Goal: Task Accomplishment & Management: Use online tool/utility

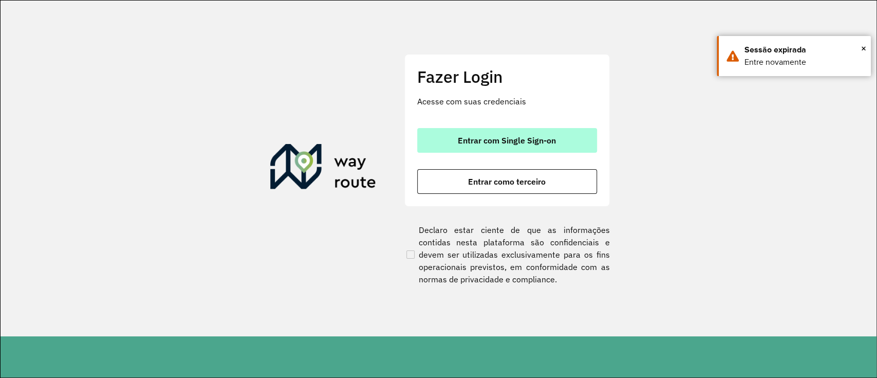
click at [480, 142] on span "Entrar com Single Sign-on" at bounding box center [507, 140] width 98 height 8
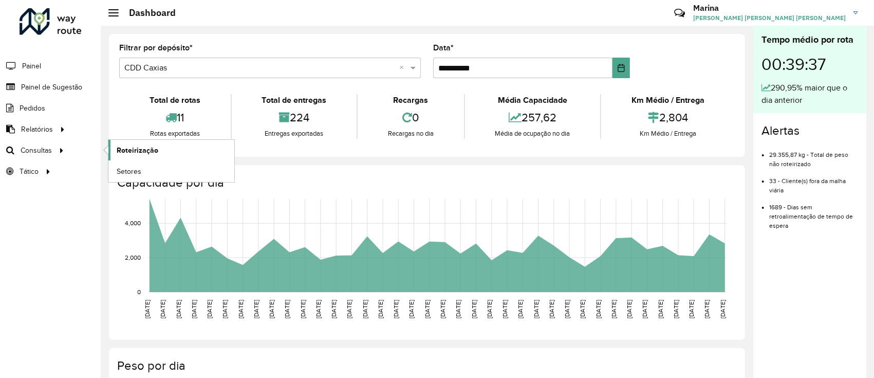
click at [127, 149] on span "Roteirização" at bounding box center [138, 150] width 42 height 11
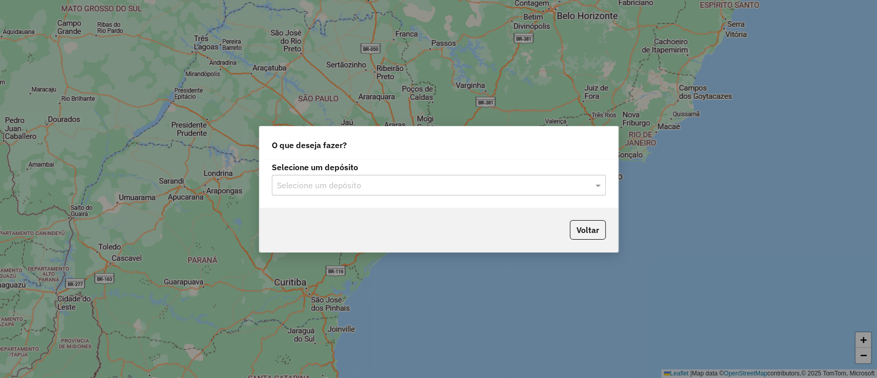
click at [525, 288] on div "O que deseja fazer? Selecione um depósito Selecione um depósito Voltar" at bounding box center [438, 189] width 877 height 378
click at [448, 189] on input "text" at bounding box center [428, 185] width 303 height 12
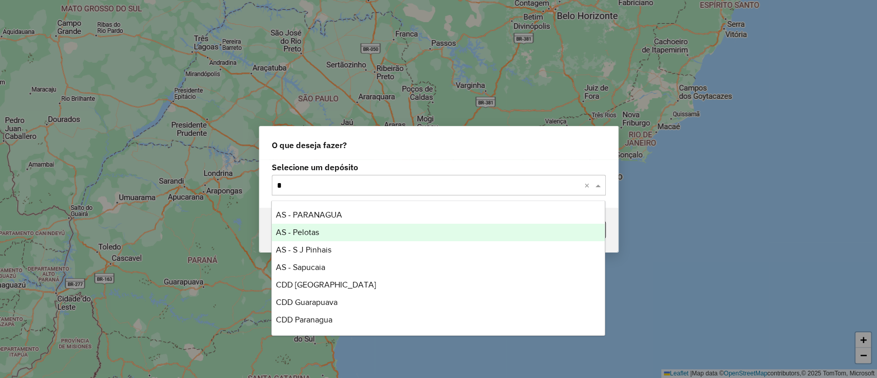
type input "**"
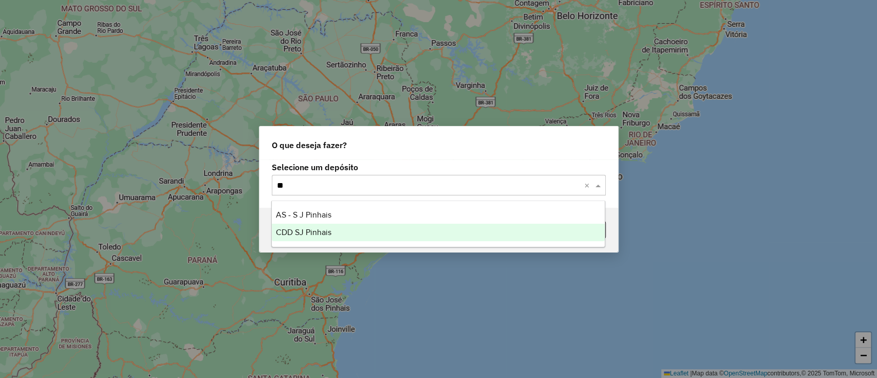
click at [385, 239] on div "CDD SJ Pinhais" at bounding box center [438, 231] width 333 height 17
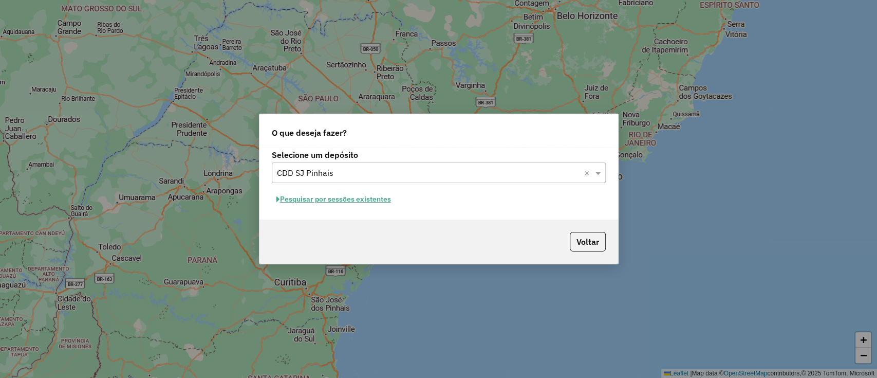
click at [346, 198] on button "Pesquisar por sessões existentes" at bounding box center [334, 199] width 124 height 16
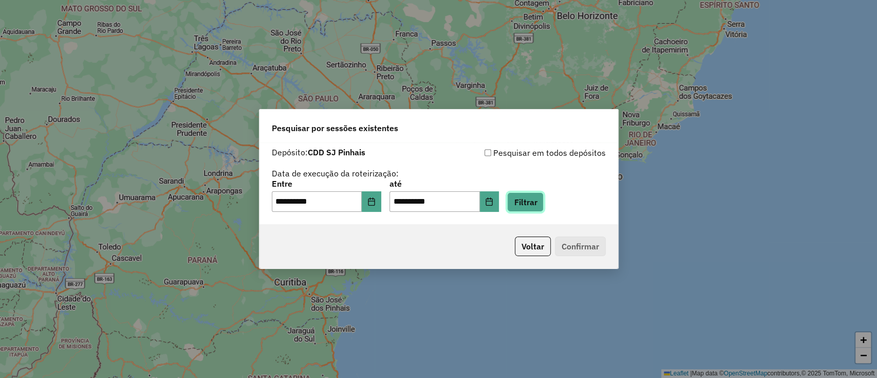
click at [541, 206] on button "Filtrar" at bounding box center [525, 202] width 36 height 20
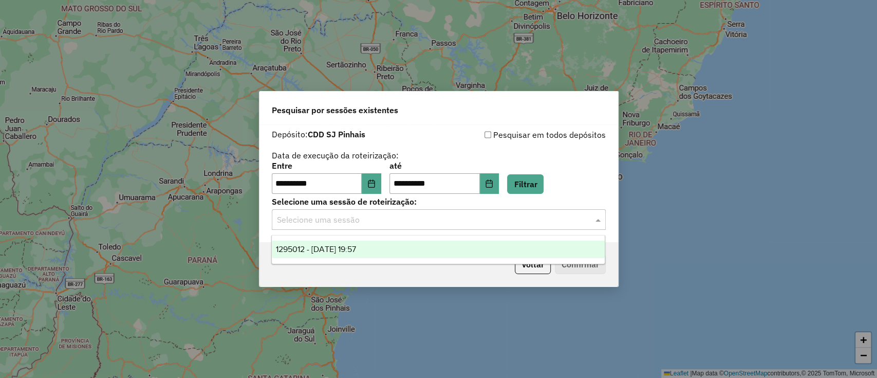
click at [372, 224] on input "text" at bounding box center [428, 220] width 303 height 12
click at [350, 255] on div "1295012 - 15/10/2025 19:57" at bounding box center [438, 248] width 333 height 17
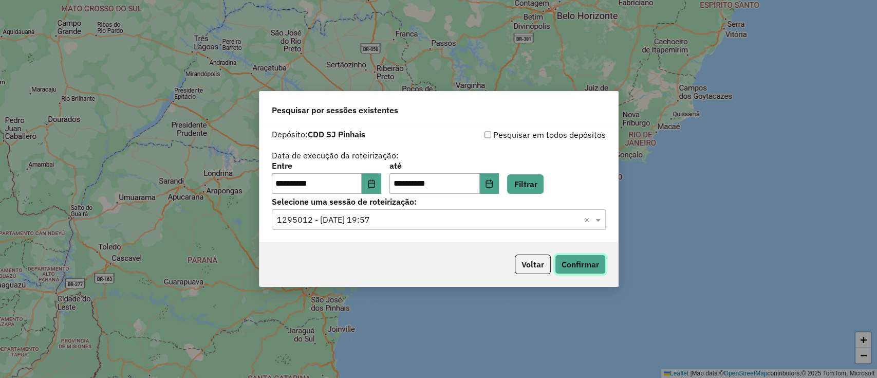
click at [592, 254] on button "Confirmar" at bounding box center [580, 264] width 51 height 20
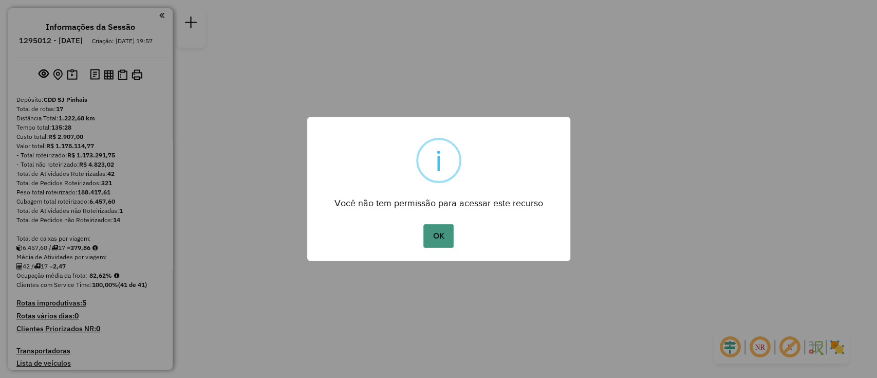
click at [436, 232] on button "OK" at bounding box center [438, 236] width 30 height 24
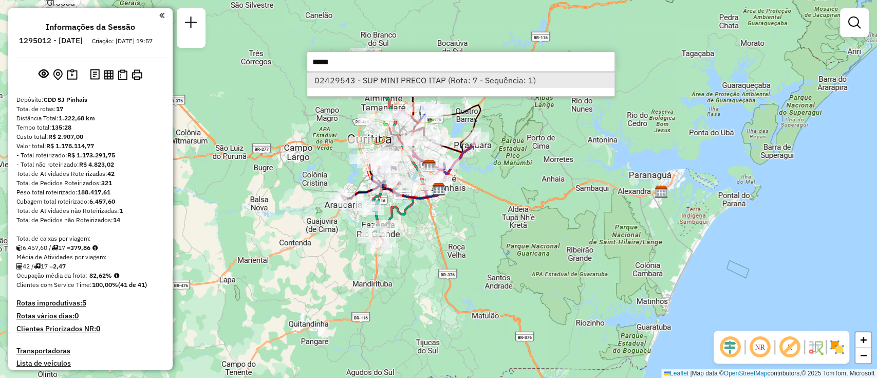
type input "*****"
click at [471, 77] on li "02429543 - SUP MINI PRECO ITAP (Rota: 7 - Sequência: 1)" at bounding box center [460, 79] width 307 height 15
select select "**********"
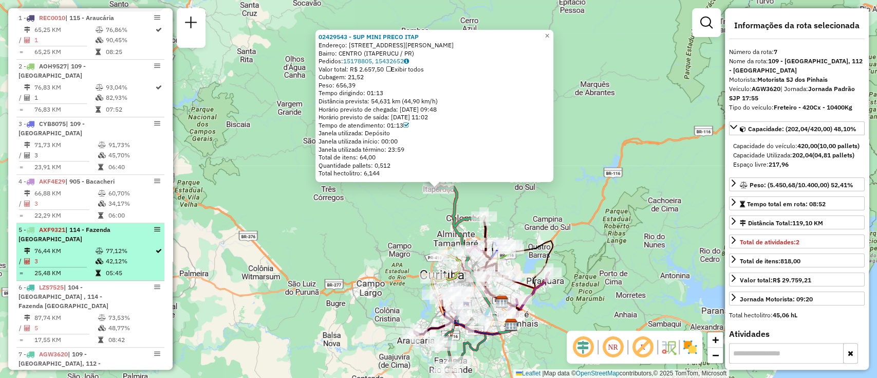
scroll to position [308, 0]
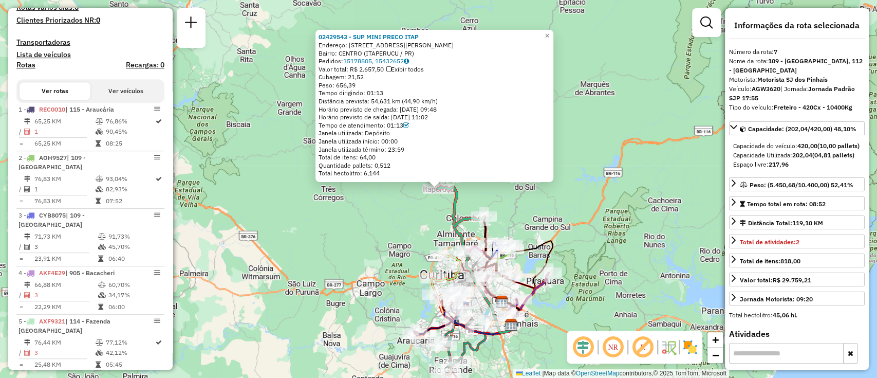
click at [468, 153] on div "Total de itens: 64,00" at bounding box center [435, 157] width 232 height 8
click at [346, 38] on strong "02429543 - SUP MINI PRECO ITAP" at bounding box center [369, 37] width 100 height 8
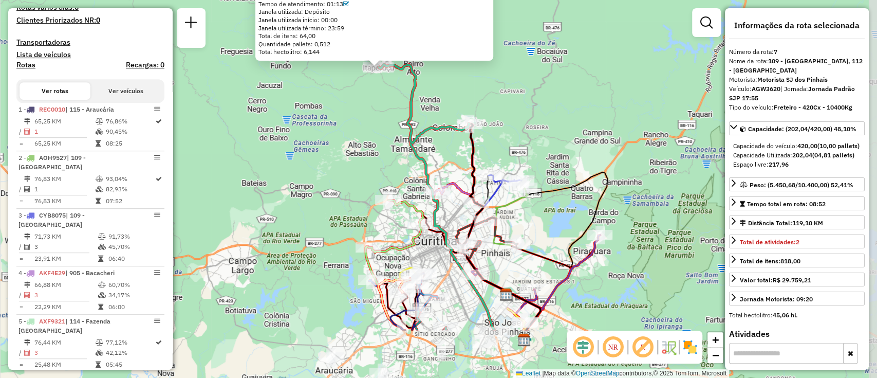
drag, startPoint x: 413, startPoint y: 245, endPoint x: 369, endPoint y: 159, distance: 96.3
click at [369, 159] on div "02429543 - SUP MINI PRECO ITAP Endereço: AVENIDA SaO PEDRO 157 Bairro: CENTRO (…" at bounding box center [438, 189] width 877 height 378
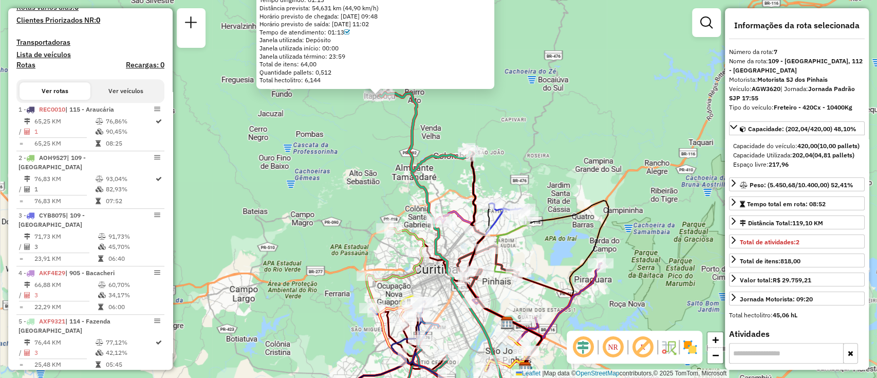
drag, startPoint x: 460, startPoint y: 319, endPoint x: 477, endPoint y: 351, distance: 36.8
click at [477, 351] on div "02429543 - SUP MINI PRECO ITAP Endereço: AVENIDA SaO PEDRO 157 Bairro: CENTRO (…" at bounding box center [438, 189] width 877 height 378
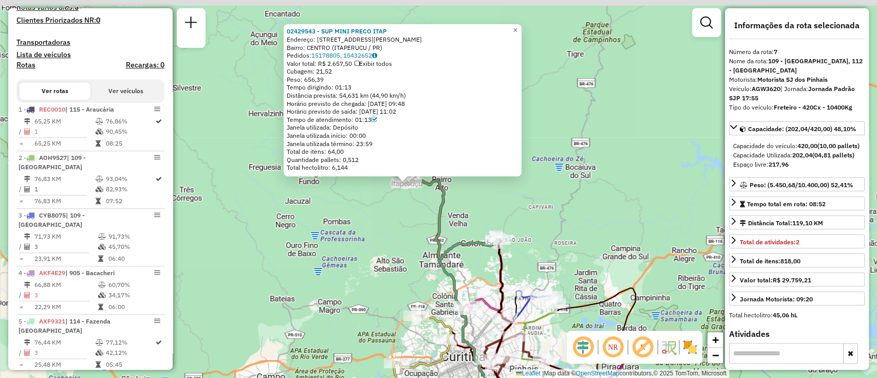
drag, startPoint x: 360, startPoint y: 151, endPoint x: 377, endPoint y: 234, distance: 85.4
click at [377, 234] on div "Rota 13 - Placa AUO0A87 02400090 - DISTRIBUIDORA JARDI 02429543 - SUP MINI PREC…" at bounding box center [438, 189] width 877 height 378
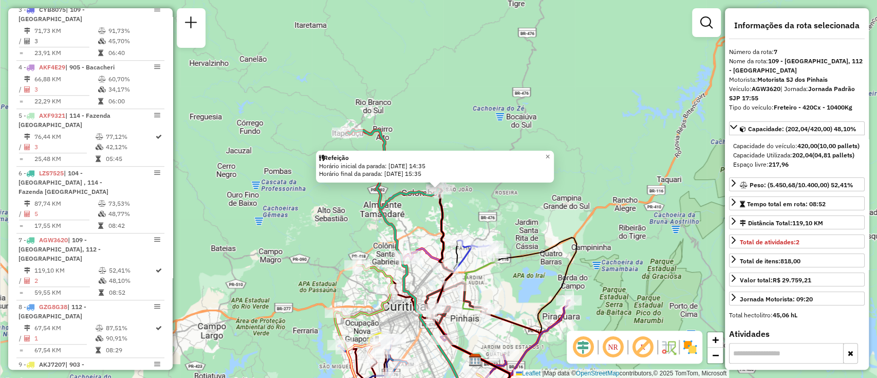
scroll to position [719, 0]
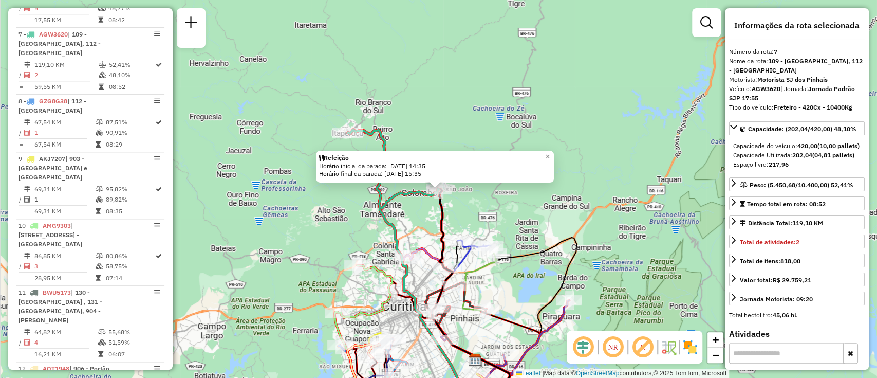
click at [473, 210] on div "Refeição Horário inicial da parada: 15/10/2025 14:35 Horário final da parada: 1…" at bounding box center [438, 189] width 877 height 378
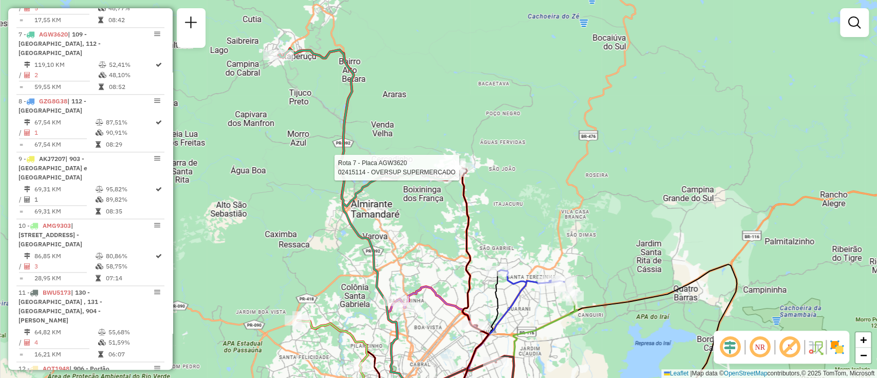
select select "**********"
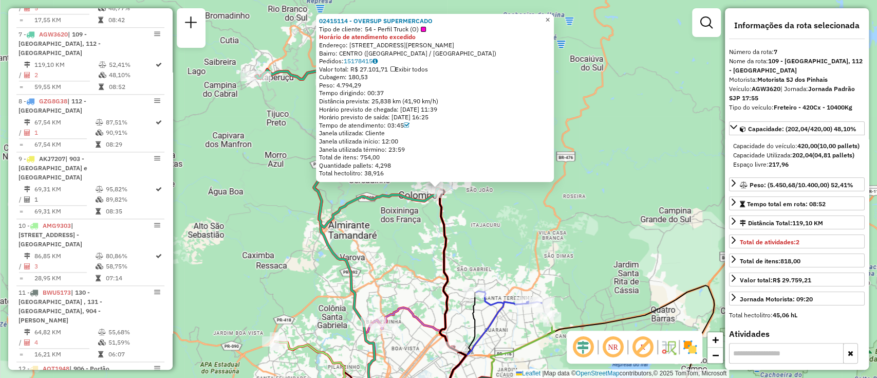
click at [550, 15] on span "×" at bounding box center [547, 19] width 5 height 9
